Goal: Transaction & Acquisition: Purchase product/service

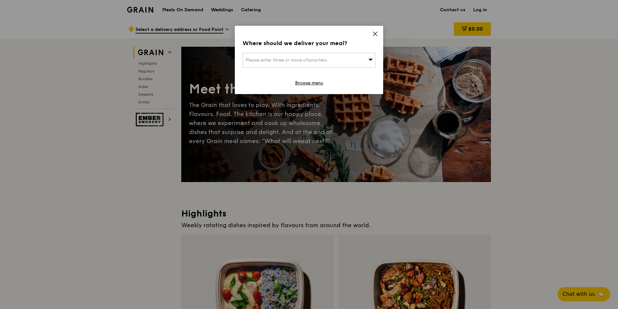
click at [340, 57] on div "Please enter three or more characters" at bounding box center [308, 60] width 133 height 15
type input "550231"
type input "[EMAIL_ADDRESS][DOMAIN_NAME]"
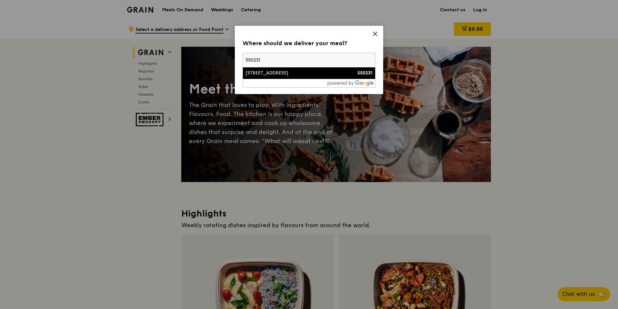
type input "550231"
click at [306, 76] on div "[STREET_ADDRESS]" at bounding box center [292, 73] width 95 height 6
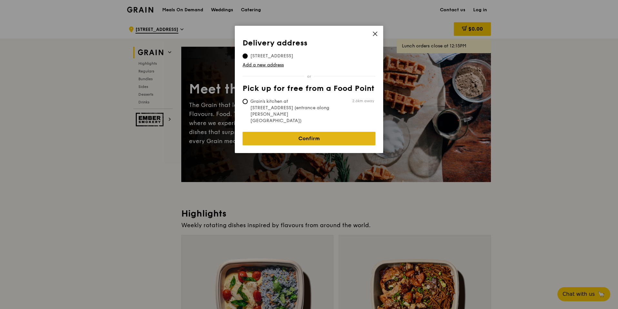
click at [324, 132] on link "Confirm" at bounding box center [308, 139] width 133 height 14
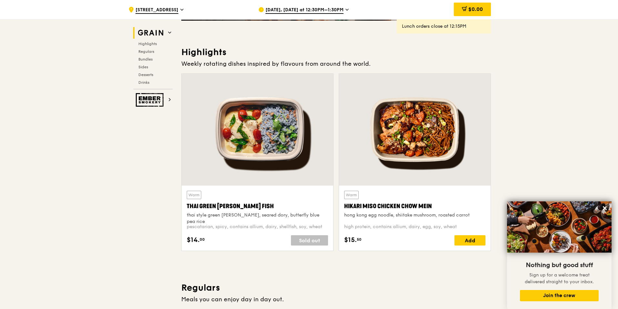
scroll to position [226, 0]
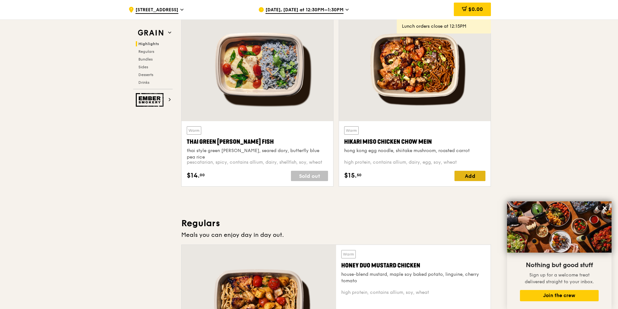
click at [468, 176] on div "Add" at bounding box center [469, 176] width 31 height 10
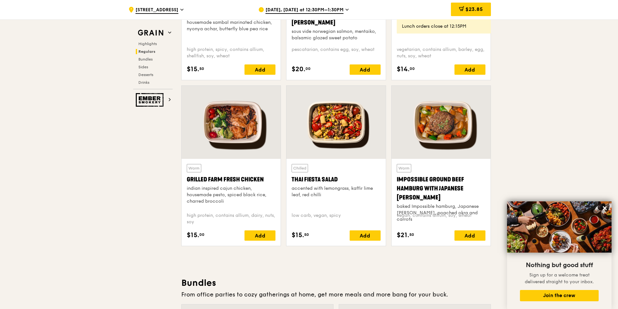
scroll to position [677, 0]
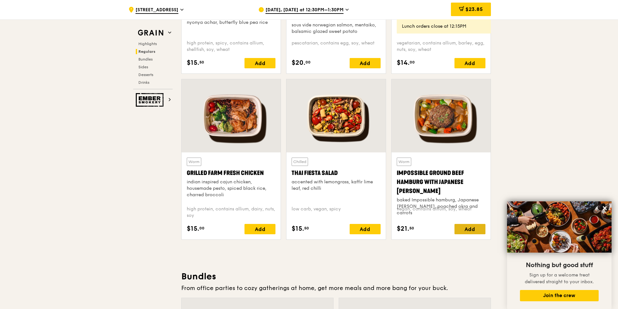
click at [474, 227] on div "Add" at bounding box center [469, 229] width 31 height 10
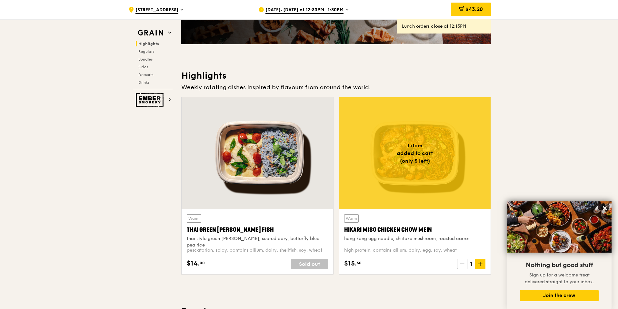
scroll to position [129, 0]
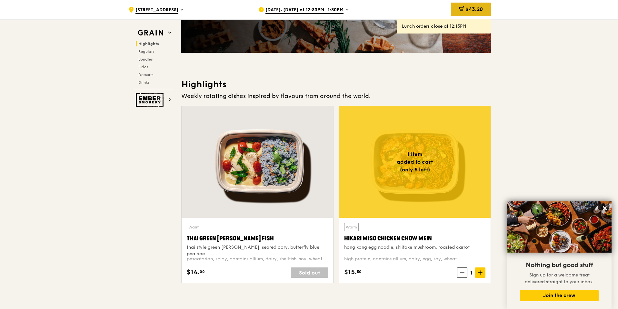
click at [476, 10] on span "$43.20" at bounding box center [473, 9] width 17 height 6
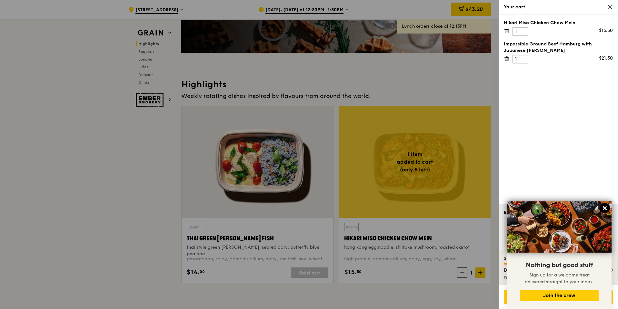
click at [607, 209] on icon at bounding box center [605, 208] width 6 height 6
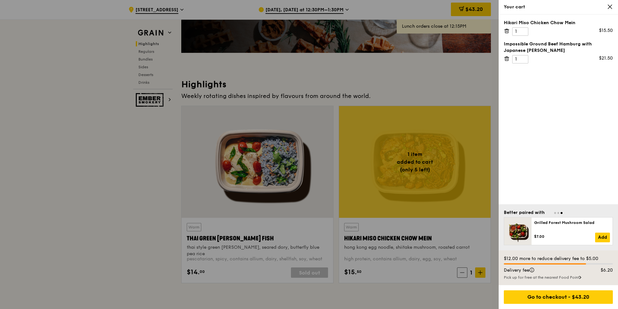
click at [607, 7] on icon at bounding box center [610, 7] width 6 height 6
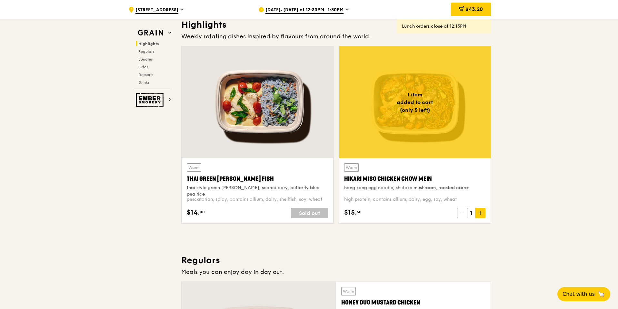
scroll to position [193, 0]
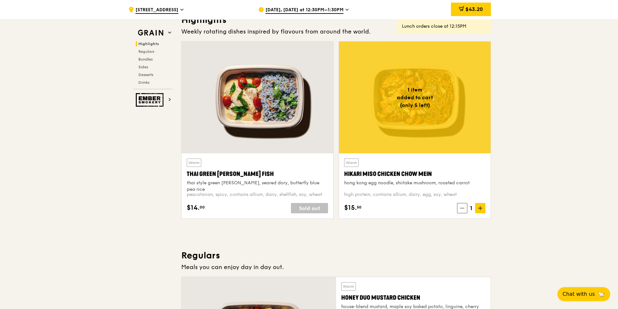
click at [332, 12] on span "[DATE], [DATE] at 12:30PM–1:30PM" at bounding box center [304, 10] width 78 height 7
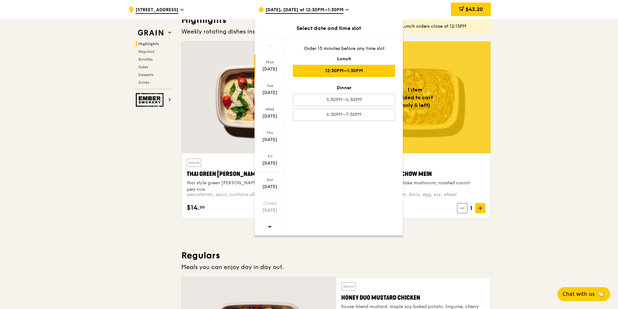
click at [332, 12] on span "[DATE], [DATE] at 12:30PM–1:30PM" at bounding box center [304, 10] width 78 height 7
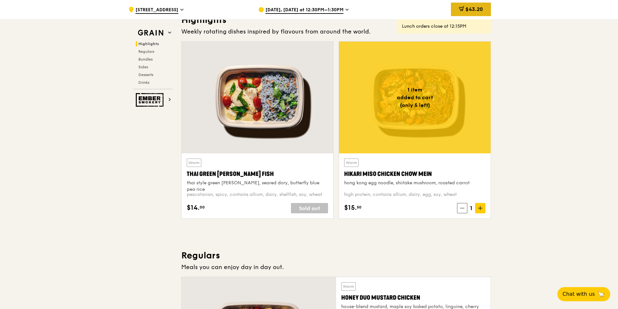
click at [475, 15] on div "$43.20" at bounding box center [471, 10] width 40 height 14
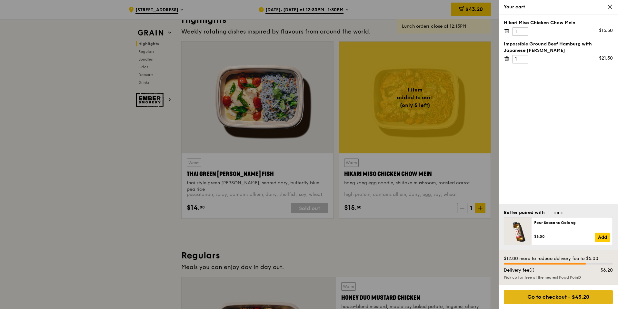
click at [574, 300] on div "Go to checkout - $43.20" at bounding box center [558, 297] width 109 height 14
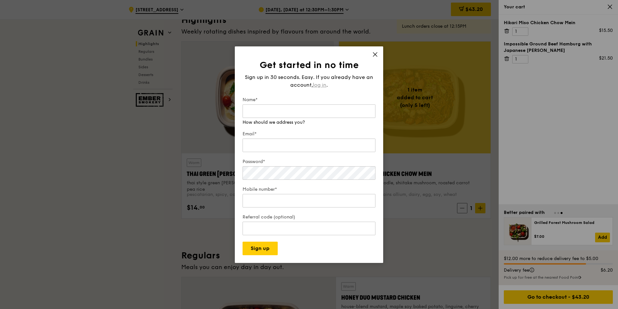
click at [317, 83] on div "Sign up in 30 seconds. Easy. If you already have an account, log in ." at bounding box center [308, 80] width 133 height 15
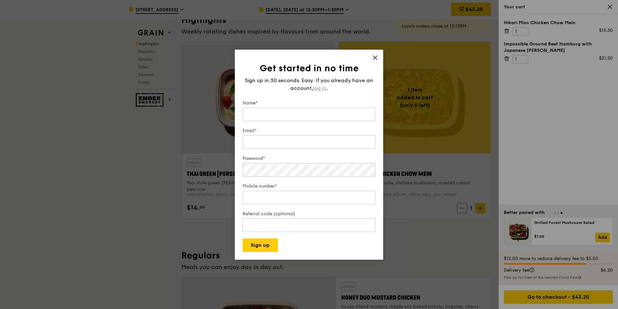
click at [319, 88] on span "log in" at bounding box center [320, 88] width 14 height 8
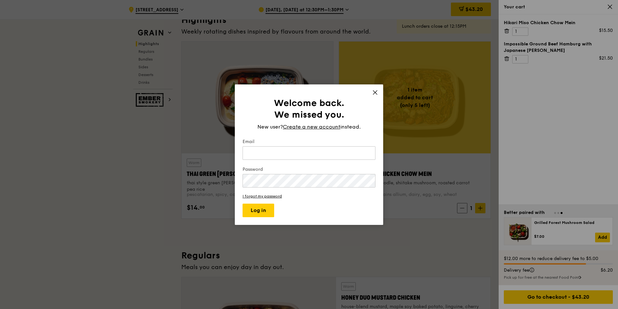
type input "[EMAIL_ADDRESS][DOMAIN_NAME]"
click at [265, 212] on button "Log in" at bounding box center [258, 211] width 32 height 14
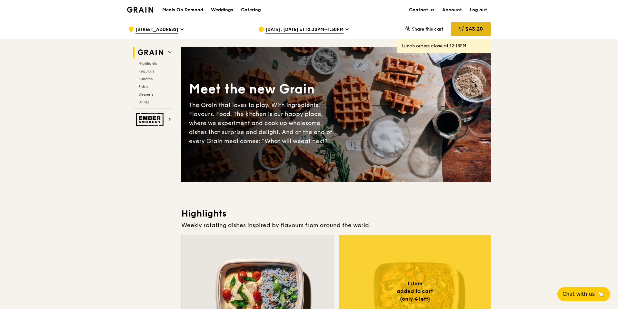
click at [476, 31] on span "$43.20" at bounding box center [473, 29] width 17 height 6
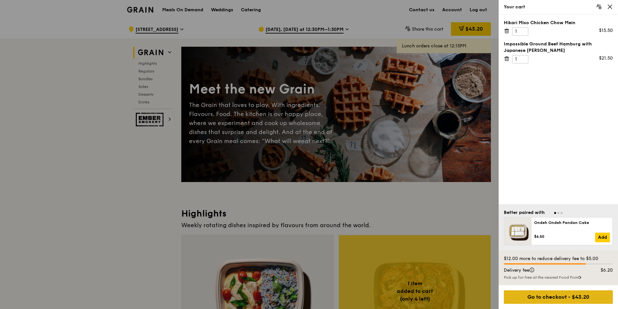
click at [571, 297] on div "Go to checkout - $43.20" at bounding box center [558, 297] width 109 height 14
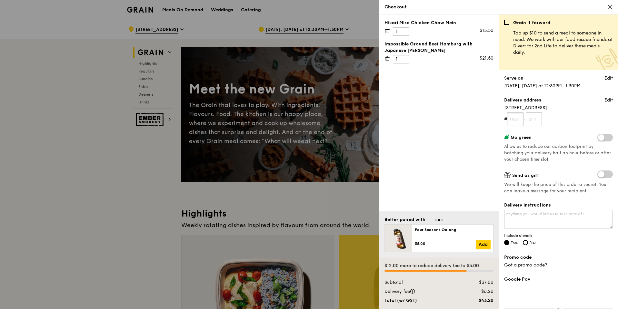
click at [514, 122] on input "text" at bounding box center [515, 120] width 16 height 14
type input "04"
click at [533, 120] on input "text" at bounding box center [533, 120] width 16 height 14
type input "42"
click at [597, 140] on span at bounding box center [604, 138] width 15 height 8
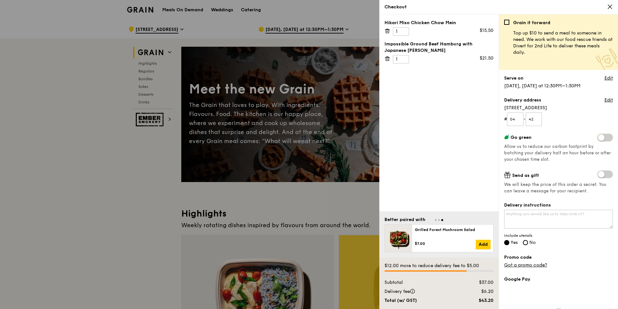
click at [598, 138] on input "checkbox" at bounding box center [598, 138] width 0 height 0
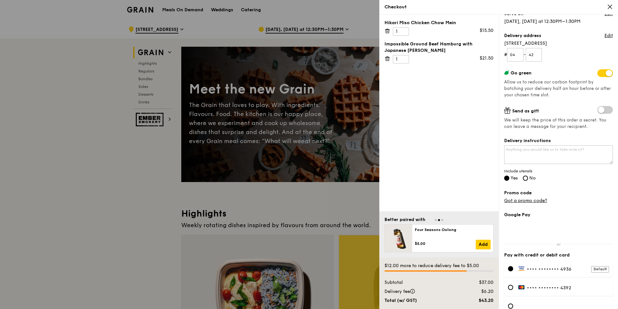
scroll to position [97, 0]
